Goal: Entertainment & Leisure: Consume media (video, audio)

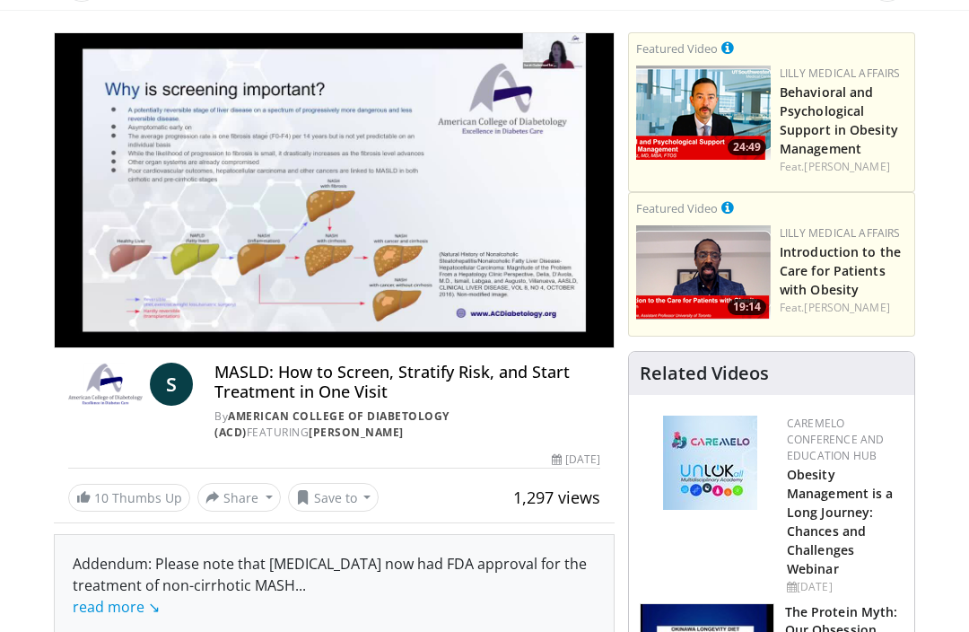
scroll to position [104, 0]
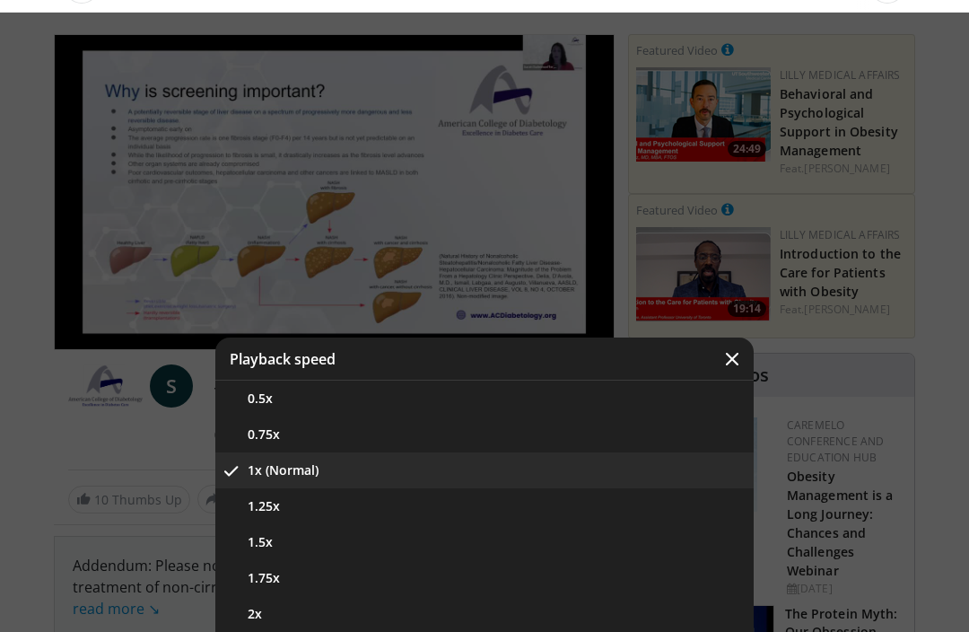
click at [737, 350] on icon "Video Player" at bounding box center [732, 359] width 18 height 18
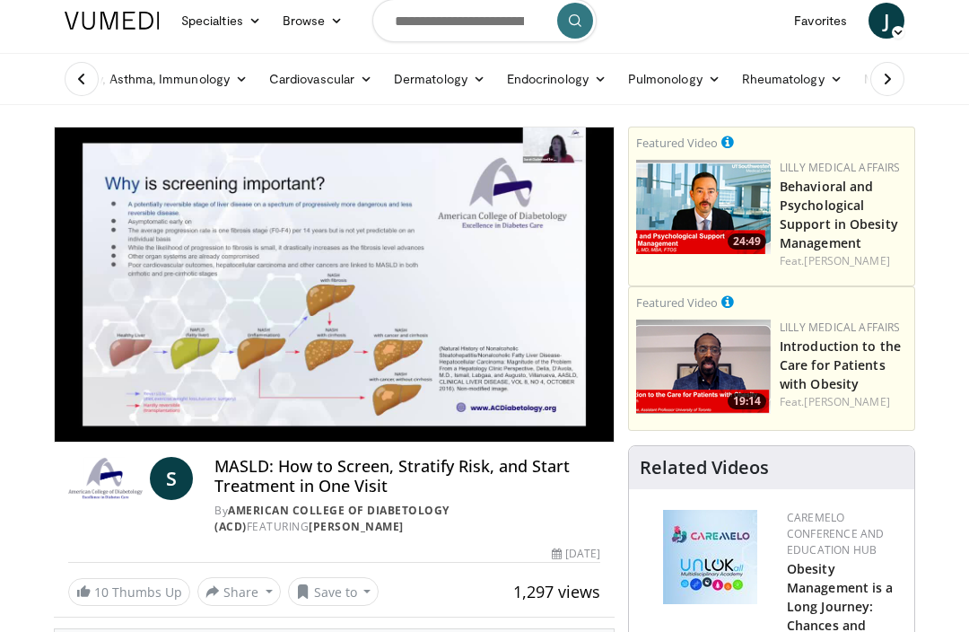
scroll to position [0, 0]
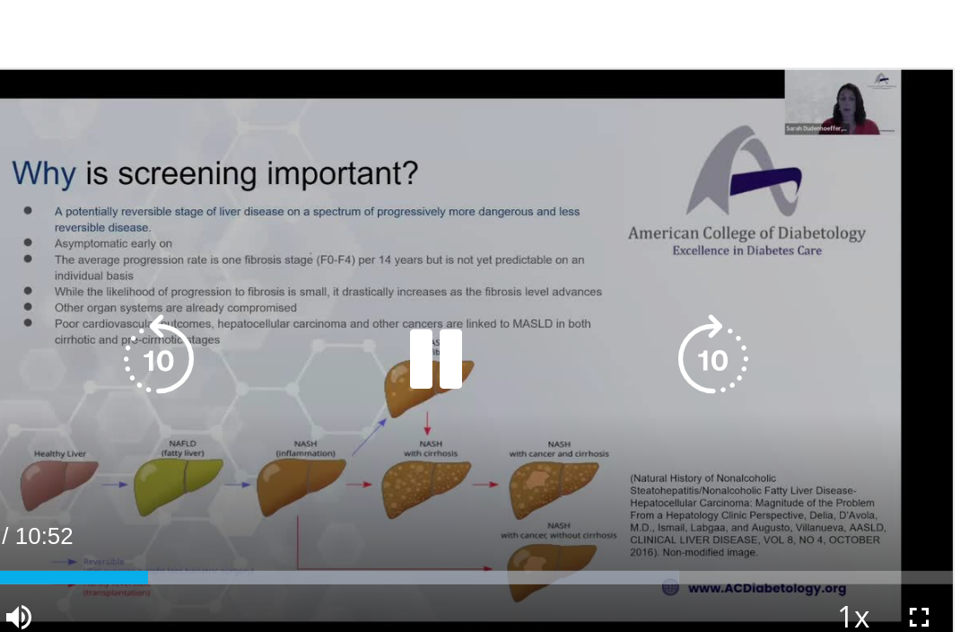
click at [310, 365] on div "Current Time 2:23 / Duration 10:52 Pause Skip Backward Skip Forward Mute Loaded…" at bounding box center [334, 383] width 559 height 36
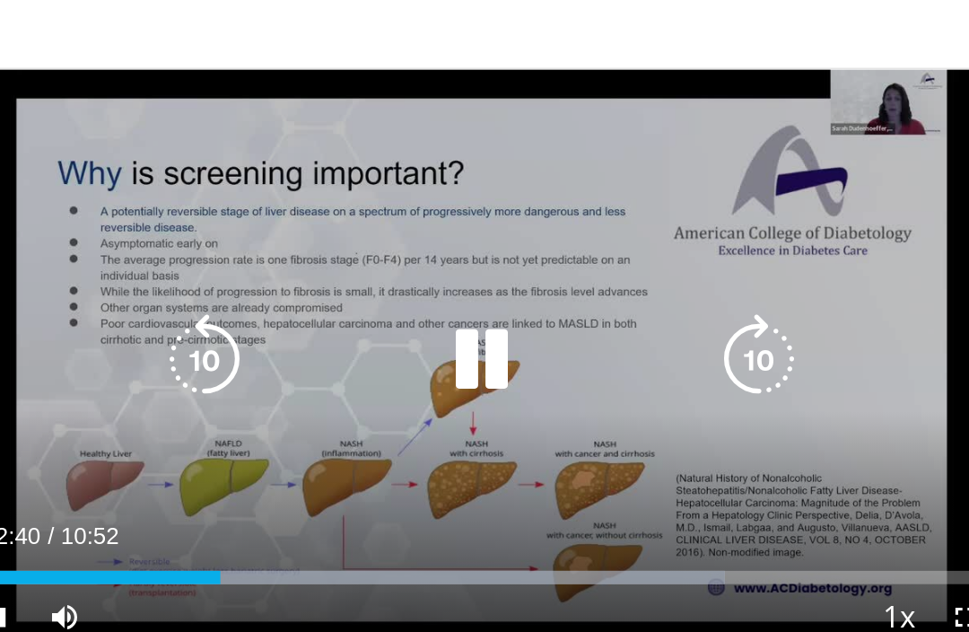
click at [454, 223] on div "10 seconds Tap to unmute" at bounding box center [334, 244] width 559 height 314
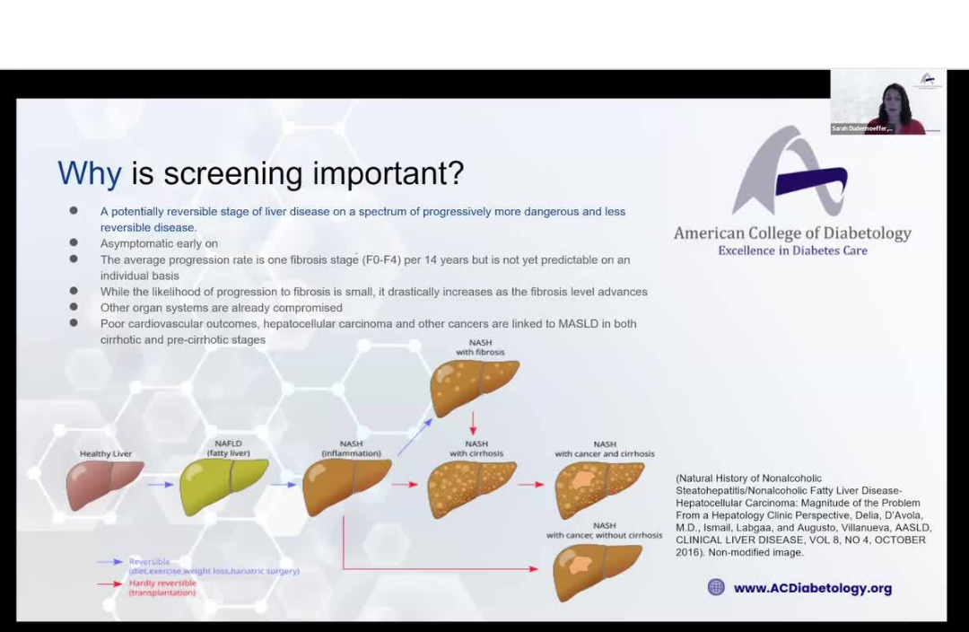
click at [208, 394] on div "Progress Bar" at bounding box center [272, 397] width 435 height 7
click at [360, 394] on div "Progress Bar" at bounding box center [334, 397] width 559 height 7
